Goal: Browse casually: Explore the website without a specific task or goal

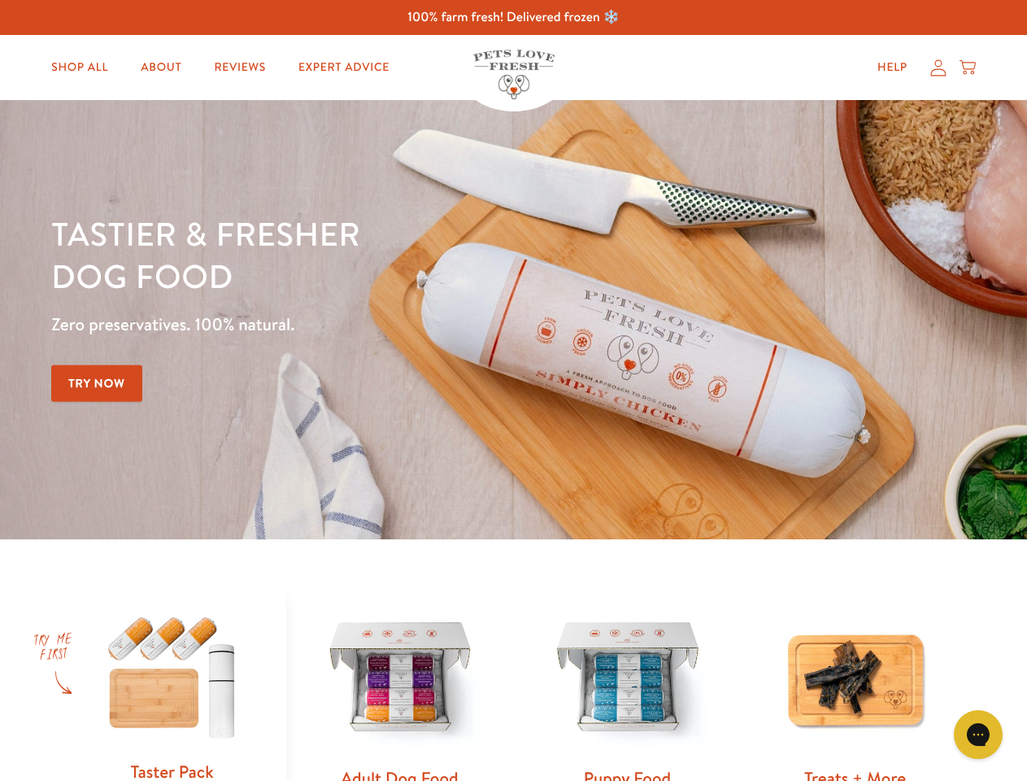
click at [513, 390] on div "Tastier & fresher dog food Zero preservatives. 100% natural. Try Now" at bounding box center [359, 319] width 617 height 215
click at [979, 735] on icon "Gorgias live chat" at bounding box center [977, 733] width 15 height 15
